Goal: Find specific fact: Find contact information

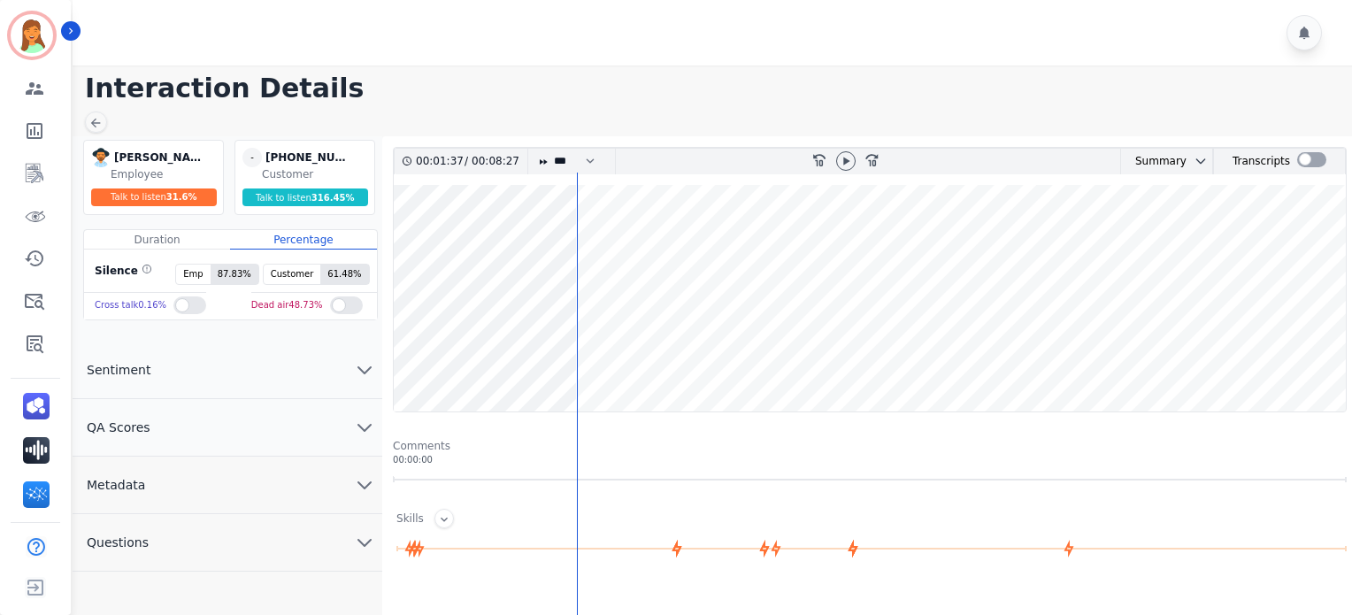
click at [836, 158] on div at bounding box center [846, 162] width 27 height 26
click at [843, 162] on icon at bounding box center [846, 161] width 14 height 14
click at [1298, 163] on div at bounding box center [1312, 159] width 29 height 15
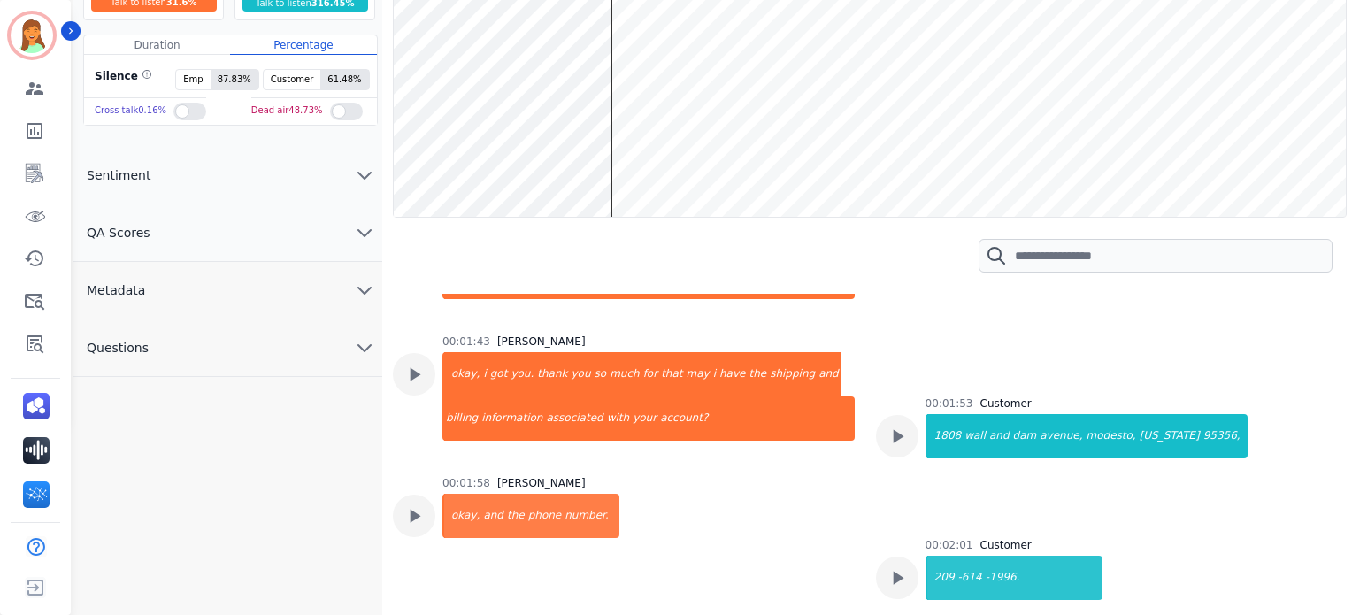
scroll to position [75, 0]
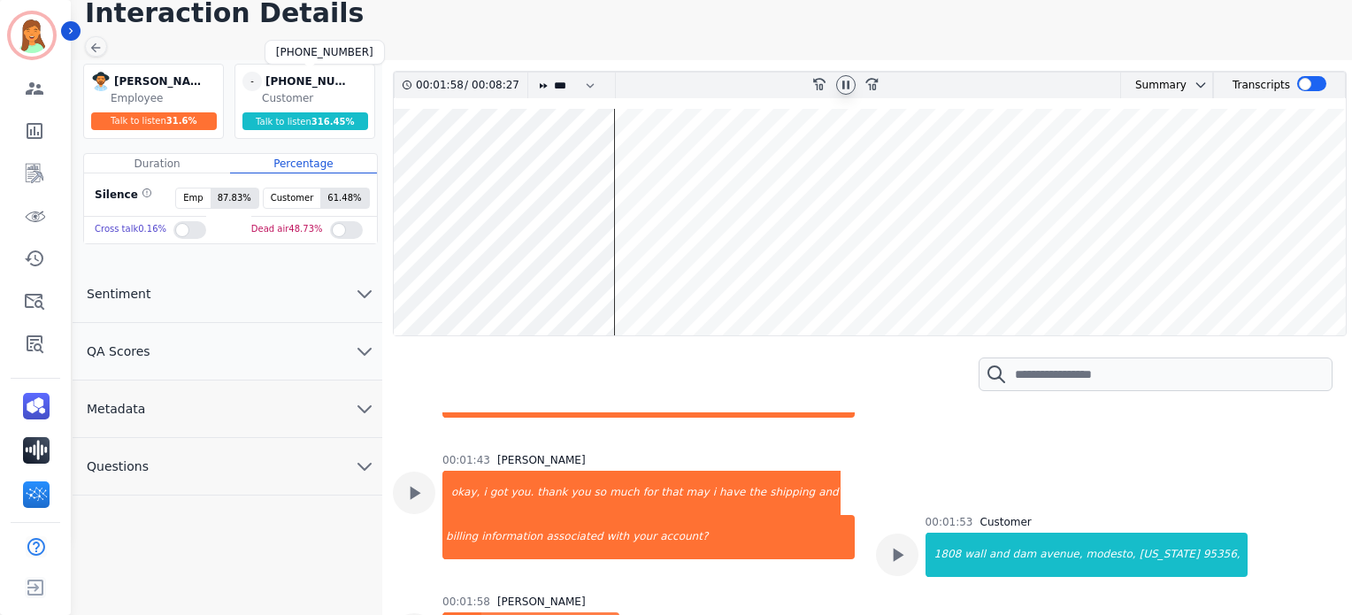
click at [301, 72] on div "[PHONE_NUMBER]" at bounding box center [310, 81] width 89 height 19
click at [315, 85] on div "[PHONE_NUMBER]" at bounding box center [310, 81] width 89 height 19
copy div "[PHONE_NUMBER]"
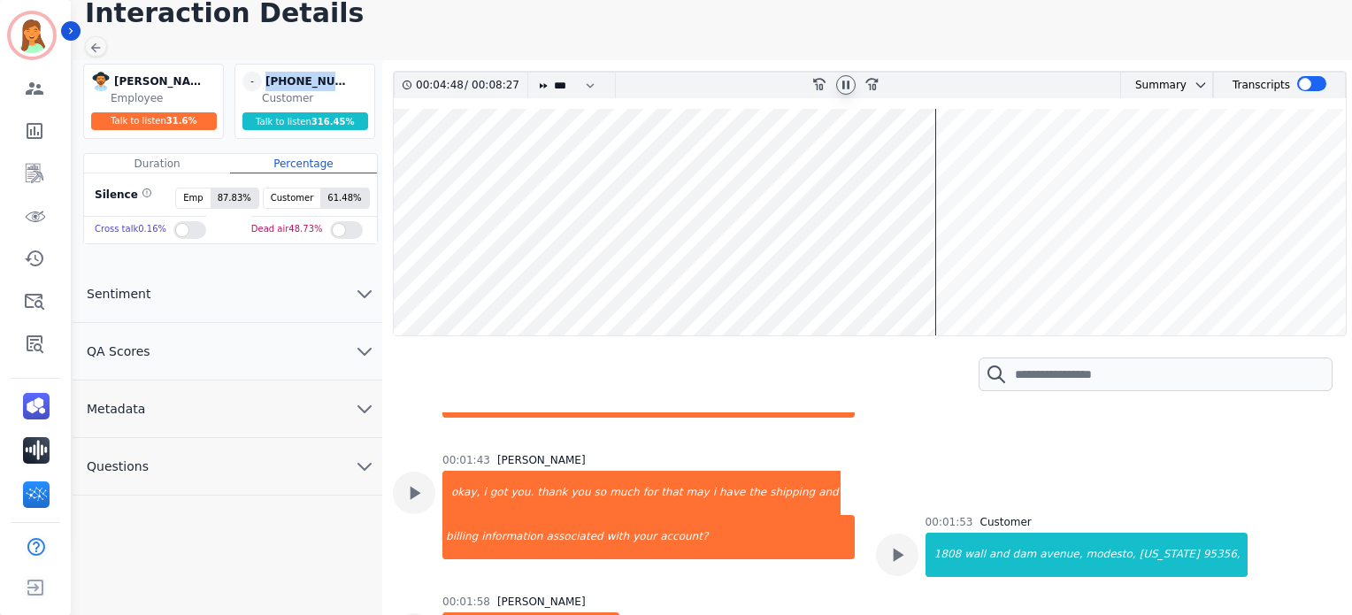
click at [853, 81] on div at bounding box center [845, 84] width 19 height 19
